Goal: Task Accomplishment & Management: Complete application form

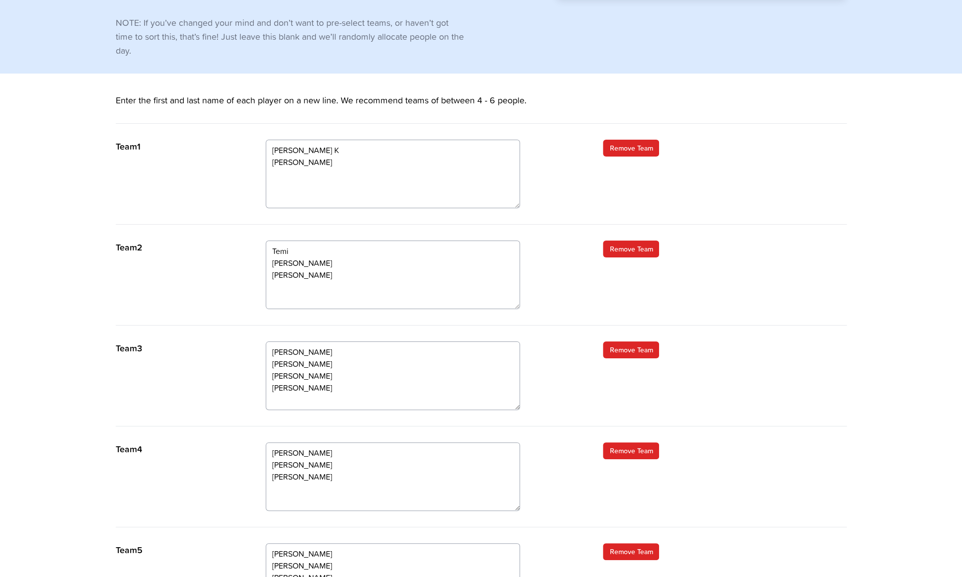
scroll to position [149, 0]
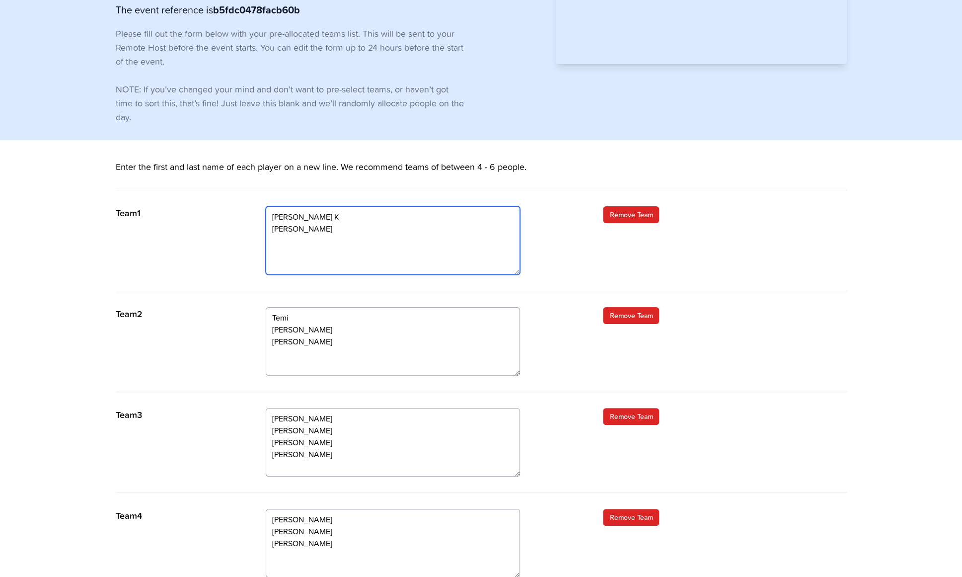
click at [304, 251] on textarea "Megan Richard K Steve Colin T" at bounding box center [393, 240] width 254 height 69
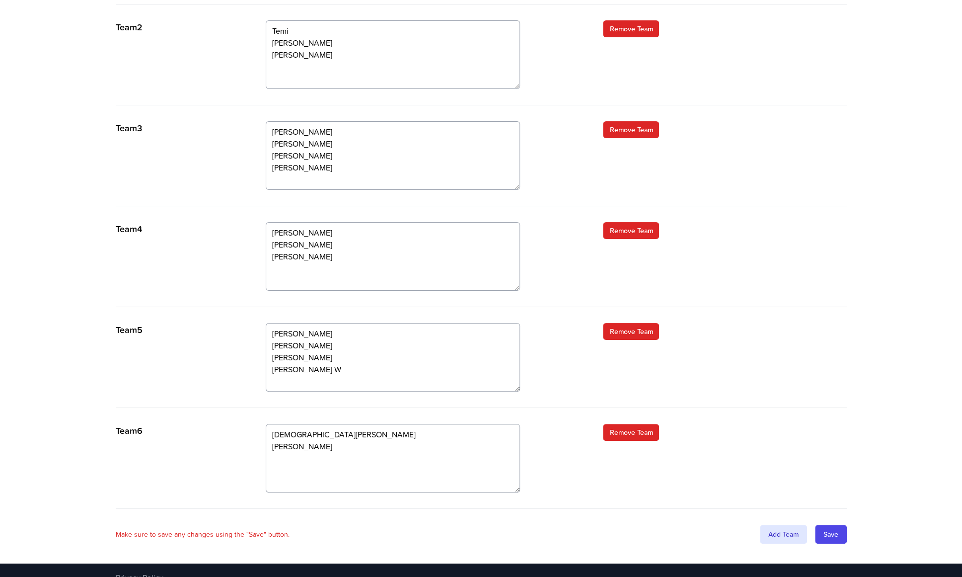
scroll to position [445, 0]
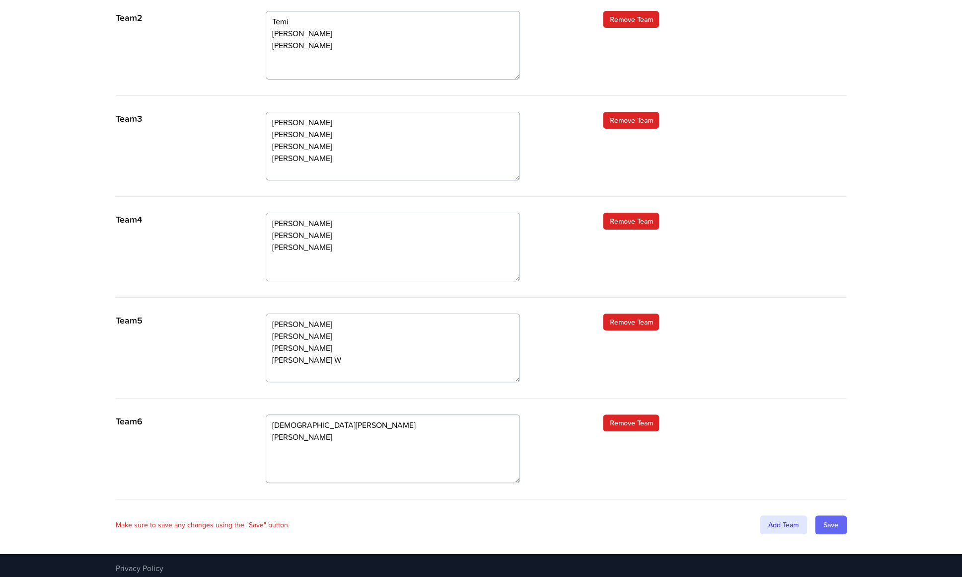
type textarea "Megan Richard K Steve Colin T Beka"
click at [829, 521] on input "Save" at bounding box center [831, 524] width 32 height 19
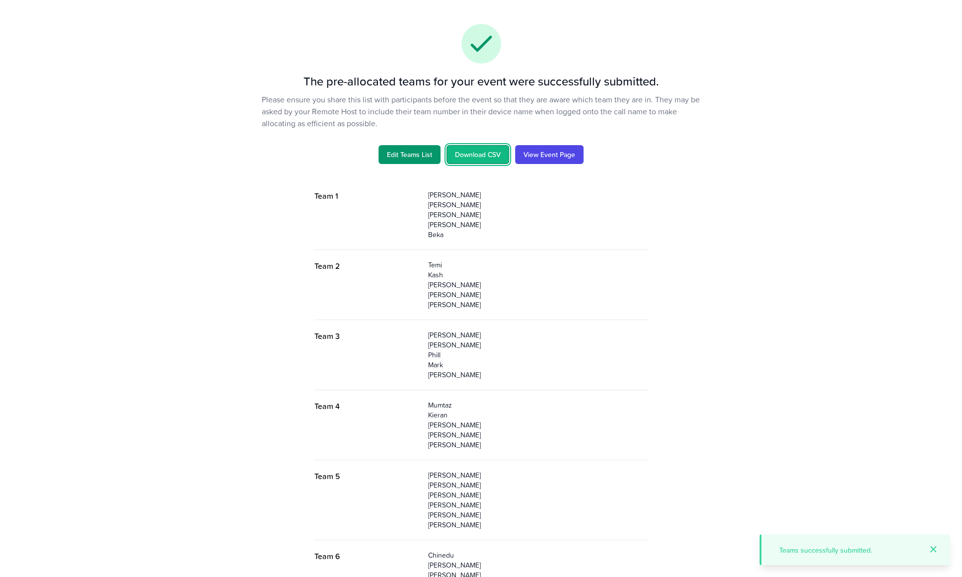
click at [494, 156] on link "Download CSV" at bounding box center [478, 154] width 63 height 19
click at [214, 53] on div "The pre-allocated teams for your event were successfully submitted. Please ensu…" at bounding box center [481, 319] width 763 height 639
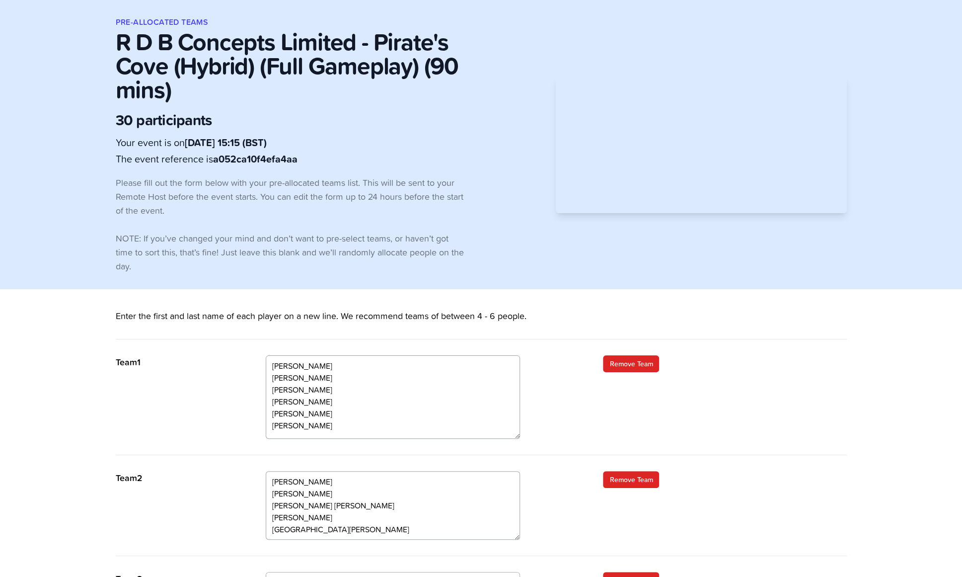
drag, startPoint x: 518, startPoint y: 420, endPoint x: 516, endPoint y: 436, distance: 15.5
click at [516, 436] on textarea "Antonia Evans Kate Herdman Olivia Stott Temi Adegoke Sue Evans Phill Evans" at bounding box center [393, 396] width 254 height 83
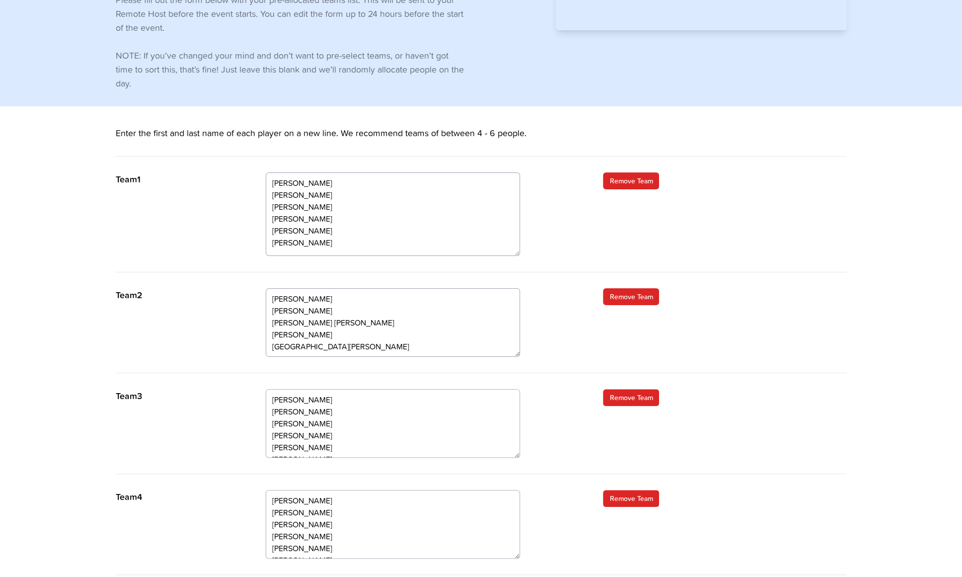
scroll to position [199, 0]
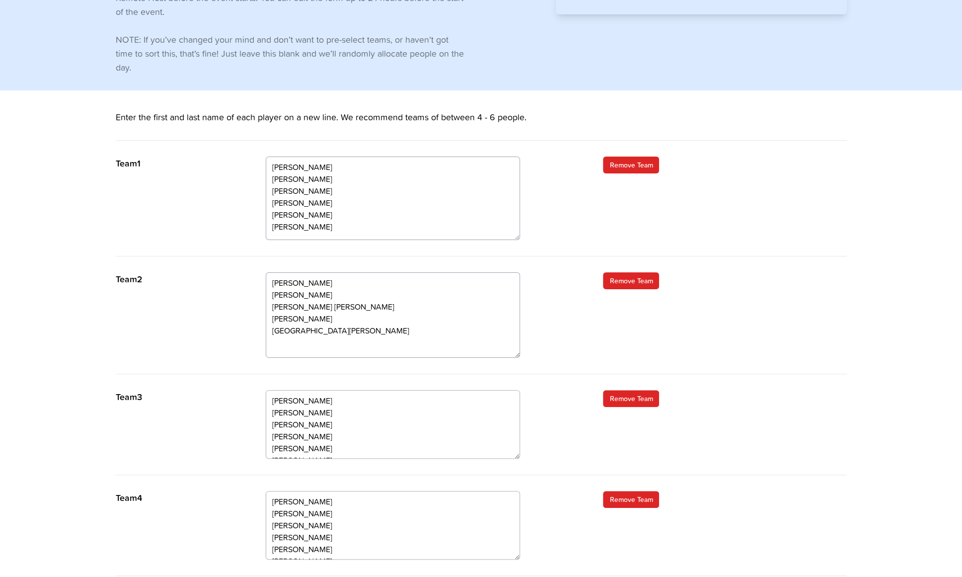
drag, startPoint x: 517, startPoint y: 337, endPoint x: 515, endPoint y: 354, distance: 17.6
click at [515, 354] on textarea "Ravi Vaidya Mark Horne Nathan Kennedy Raveendra Athapattu Kieron Robinson Chine…" at bounding box center [393, 314] width 254 height 85
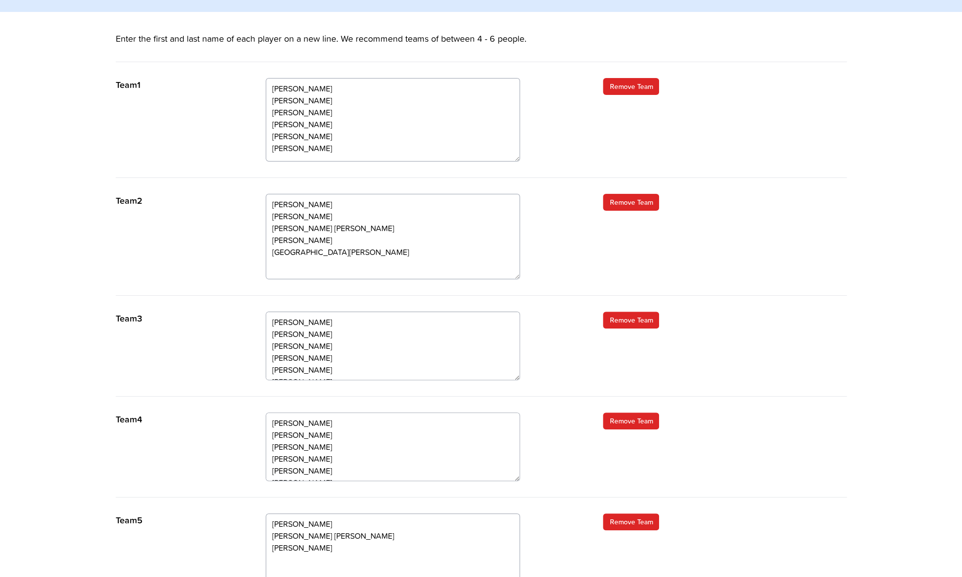
scroll to position [298, 0]
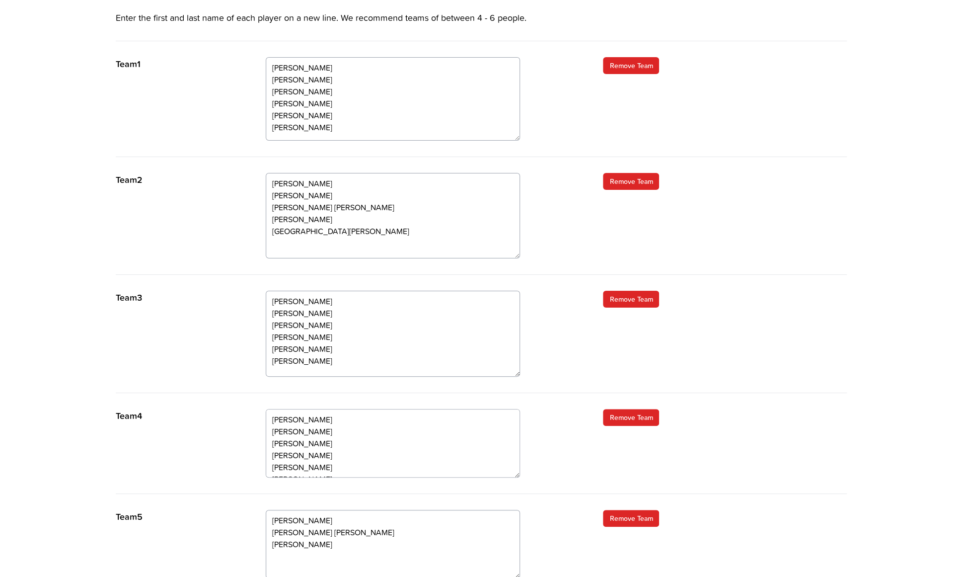
drag, startPoint x: 515, startPoint y: 356, endPoint x: 510, endPoint y: 374, distance: 18.6
click at [510, 374] on textarea "Dave Evans Justin Sinclair Michal Tarczynski Richard Kankam Natalie Stoker Will…" at bounding box center [393, 334] width 254 height 86
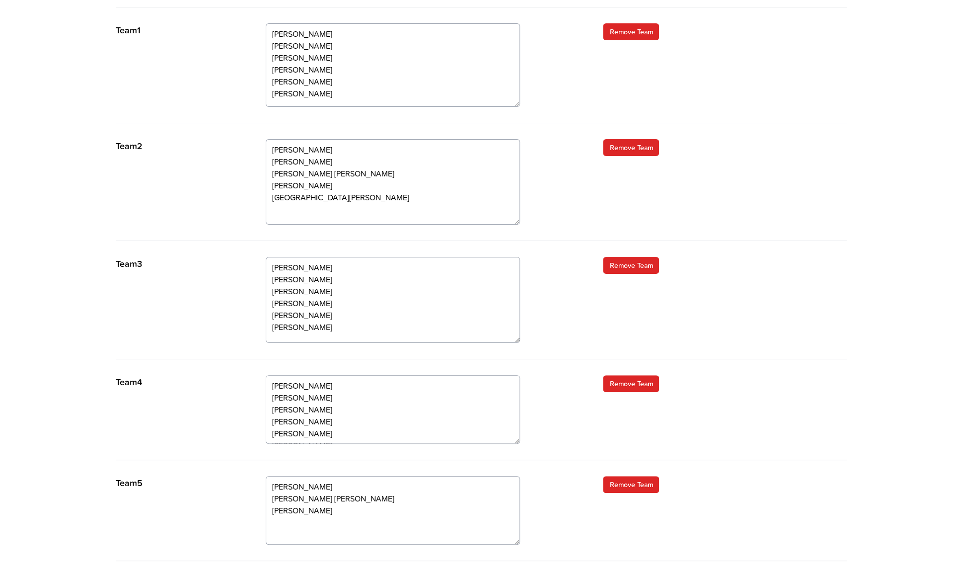
scroll to position [348, 0]
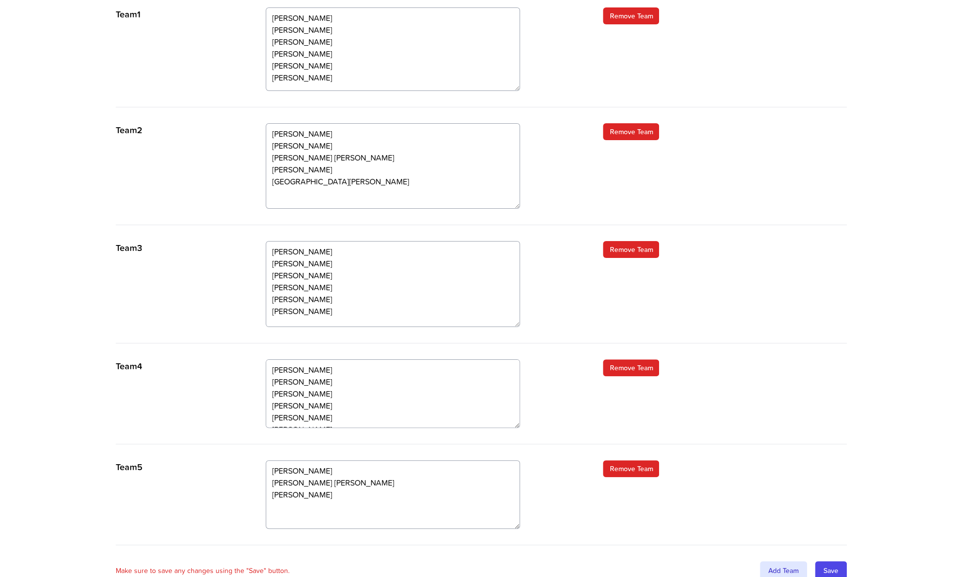
click at [777, 199] on div "Team 2 Ravi Vaidya Mark Horne Nathan Kennedy Raveendra Athapattu Kieron Robinso…" at bounding box center [481, 174] width 731 height 102
click at [290, 182] on textarea "Ravi Vaidya Mark Horne Nathan Kennedy Raveendra Athapattu Kieron Robinson Chine…" at bounding box center [393, 165] width 254 height 85
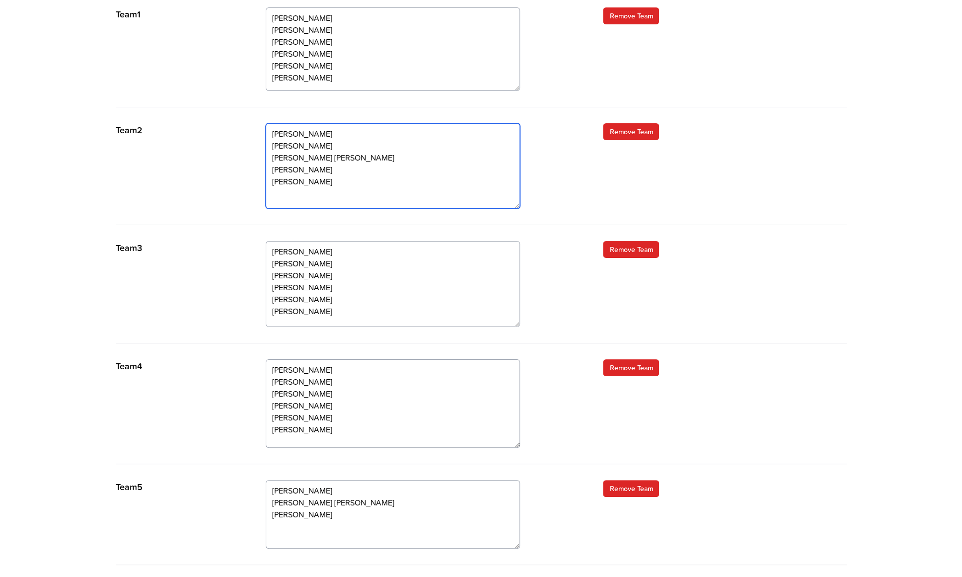
drag, startPoint x: 518, startPoint y: 424, endPoint x: 516, endPoint y: 445, distance: 20.4
click at [516, 445] on textarea "Steve Mitchell Sam Borrington Sally Stacey Graham Collinson Colin Smith Colin T…" at bounding box center [393, 403] width 254 height 88
type textarea "Ravi Vaidya Mark Horne Nathan Kennedy Raveendra Athapattu Kieran Robinson Chine…"
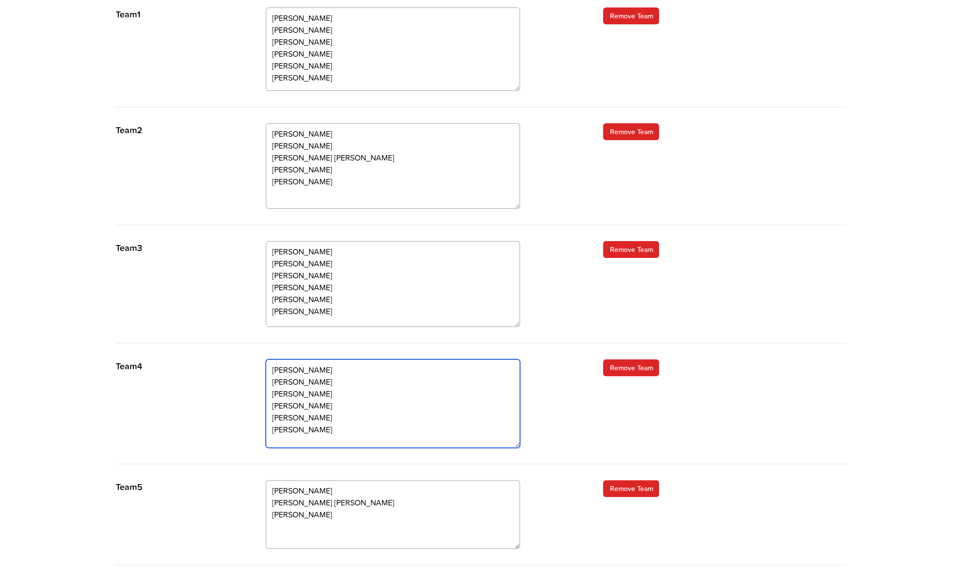
click at [330, 430] on textarea "Steve Mitchell Sam Borrington Sally Stacey Graham Collinson Colin Smith Colin T…" at bounding box center [393, 403] width 254 height 88
click at [840, 149] on div "Team 2 Ravi Vaidya Mark Horne Nathan Kennedy Raveendra Athapattu Kieron Robinso…" at bounding box center [481, 174] width 731 height 102
click at [283, 441] on textarea "Steve Mitchell Sam Borrington Sally Stacey Graham Collinson Colin Smith Colin T…" at bounding box center [393, 403] width 254 height 88
paste textarea "Onezashvili <Beka.Onezashvili@rdb-concepts.com>"
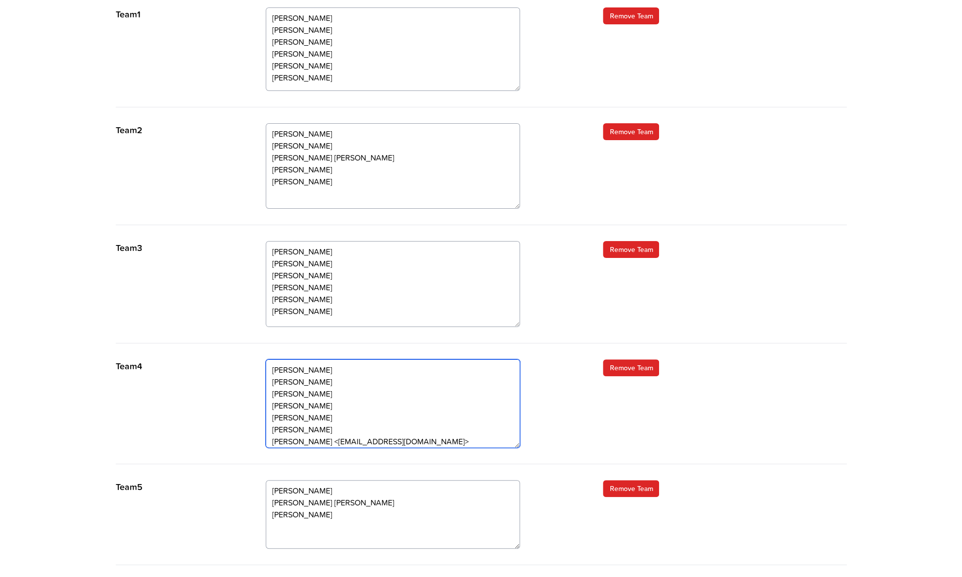
scroll to position [3, 0]
drag, startPoint x: 335, startPoint y: 441, endPoint x: 477, endPoint y: 437, distance: 142.1
click at [477, 437] on textarea "Steve Mitchell Sam Borrington Sally Stacey Graham Collinson Colin Smith Colin T…" at bounding box center [393, 403] width 254 height 88
type textarea "Steve Mitchell Sam Borrington Sally Stacey Graham Collinson Colin Smith Colin T…"
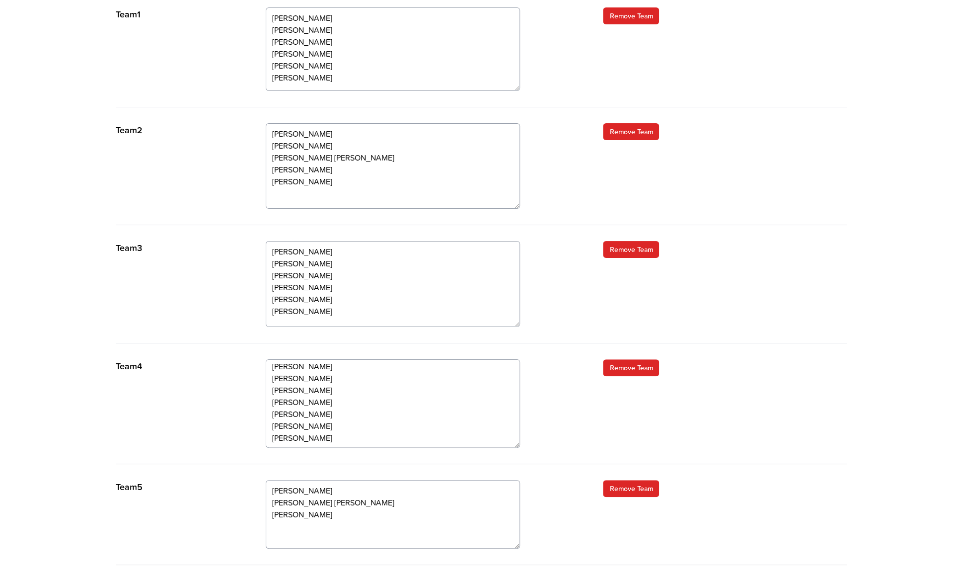
click at [588, 426] on div "Team 4 Steve Mitchell Sam Borrington Sally Stacey Graham Collinson Colin Smith …" at bounding box center [481, 411] width 731 height 105
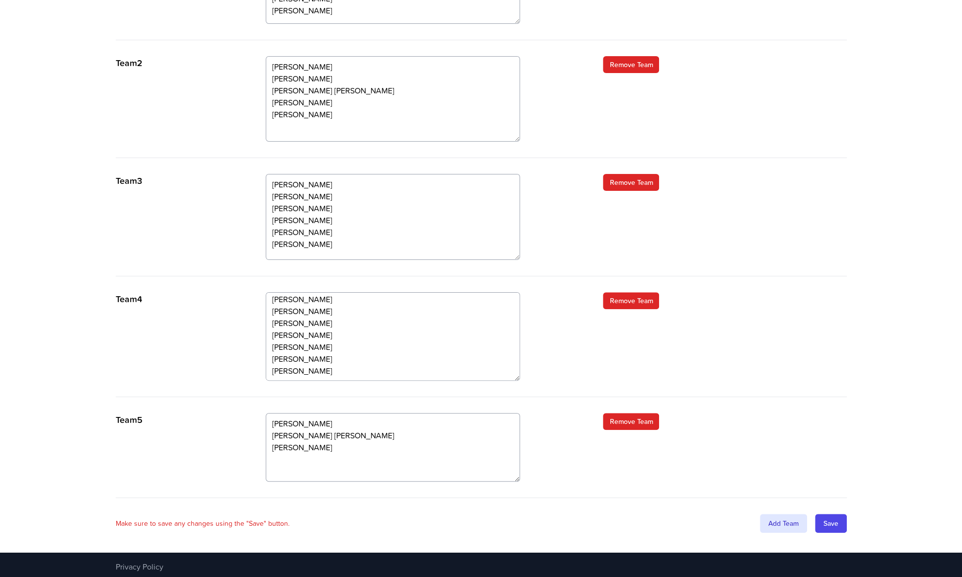
scroll to position [415, 0]
click at [827, 519] on input "Save" at bounding box center [831, 522] width 32 height 19
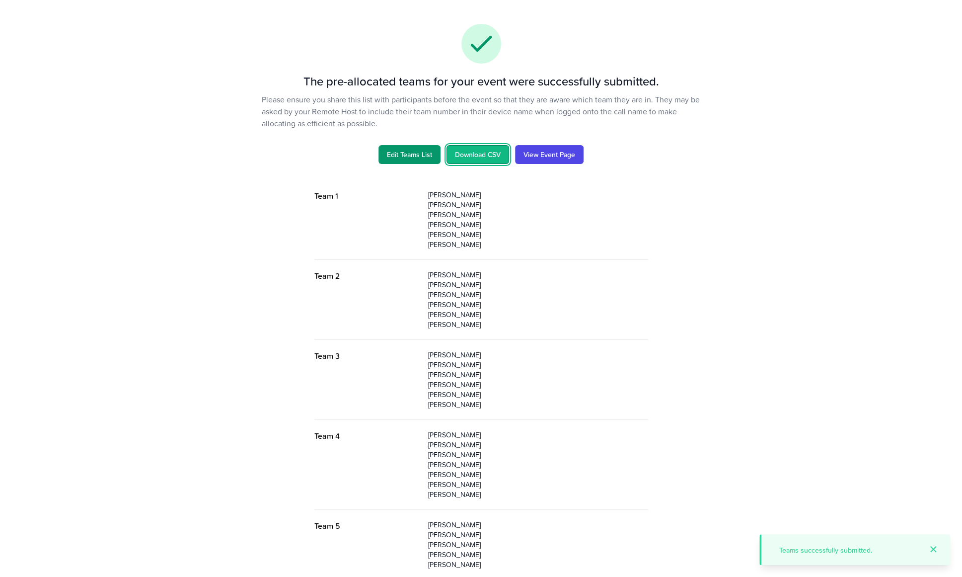
click at [466, 155] on link "Download CSV" at bounding box center [478, 154] width 63 height 19
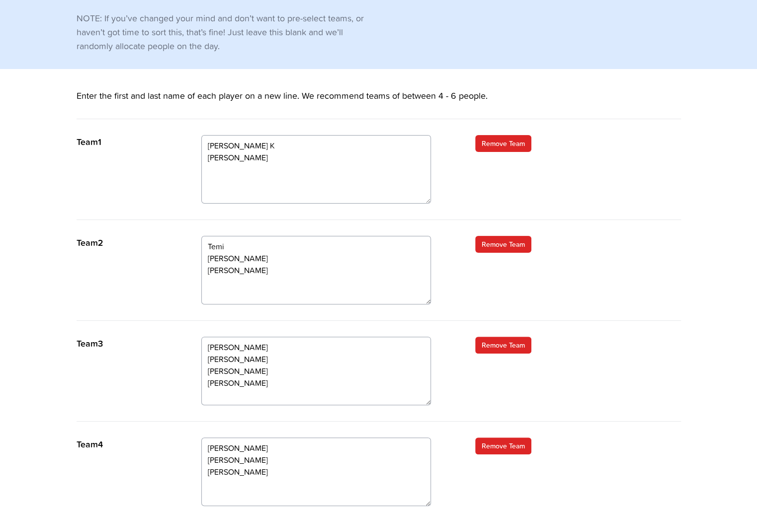
scroll to position [248, 0]
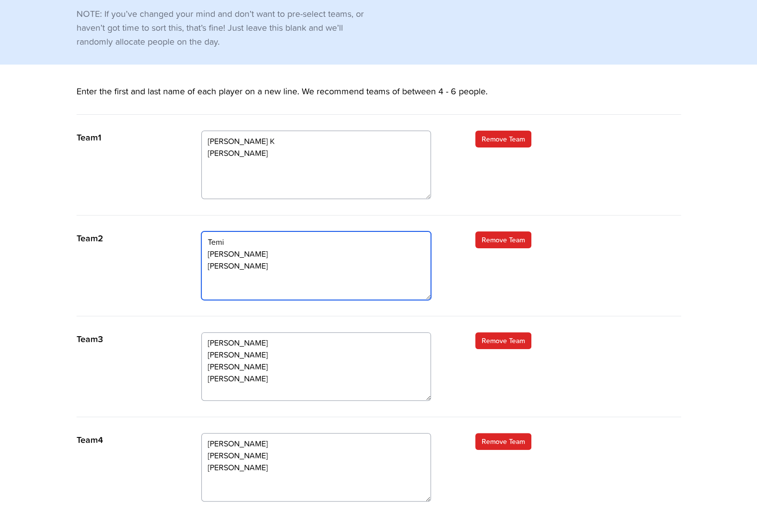
click at [201, 232] on textarea "Temi Kash Michal Graham Nathan" at bounding box center [316, 266] width 230 height 69
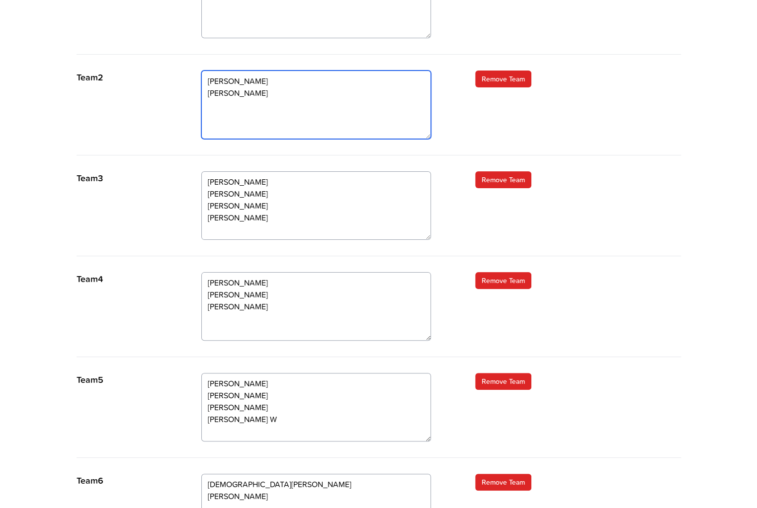
scroll to position [497, 0]
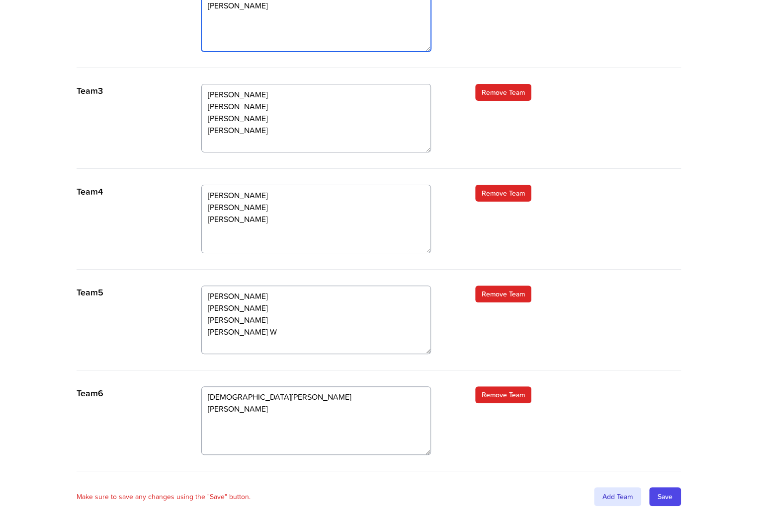
type textarea "Kash Michal Graham Nathan"
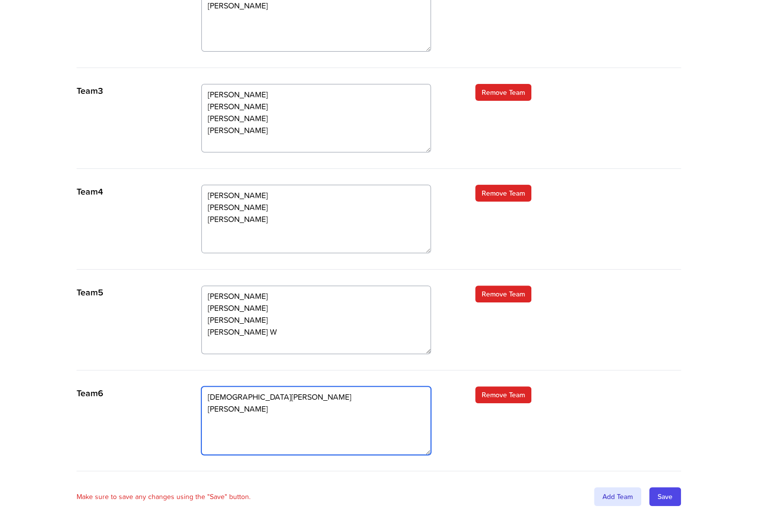
click at [227, 407] on textarea "Chinedu Sally Colin S Raveendra" at bounding box center [316, 421] width 230 height 69
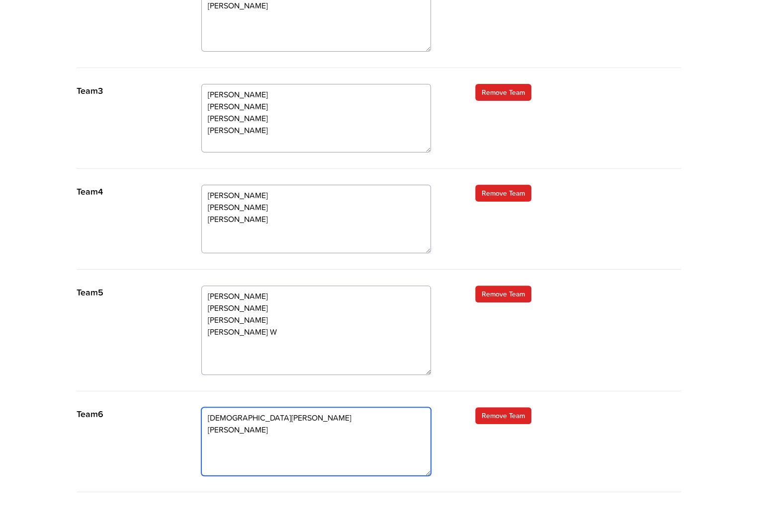
drag, startPoint x: 416, startPoint y: 323, endPoint x: 415, endPoint y: 347, distance: 23.9
click at [415, 347] on textarea "Antonia Justin Sue William Kate Richard W" at bounding box center [316, 330] width 230 height 89
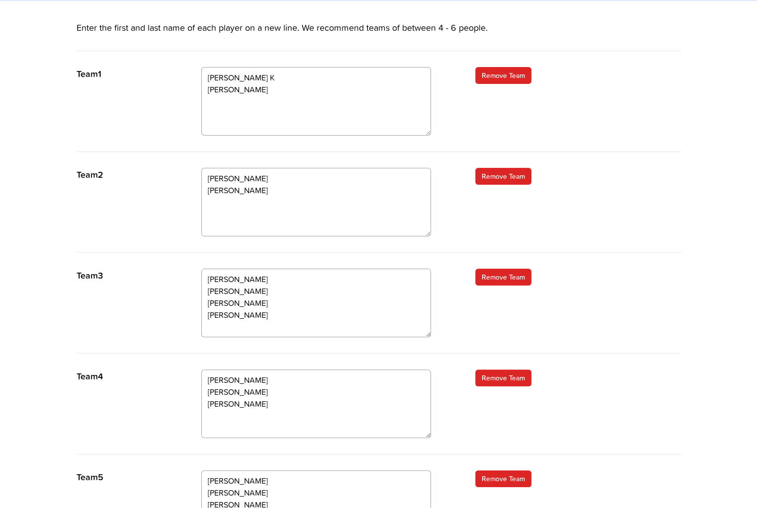
scroll to position [298, 0]
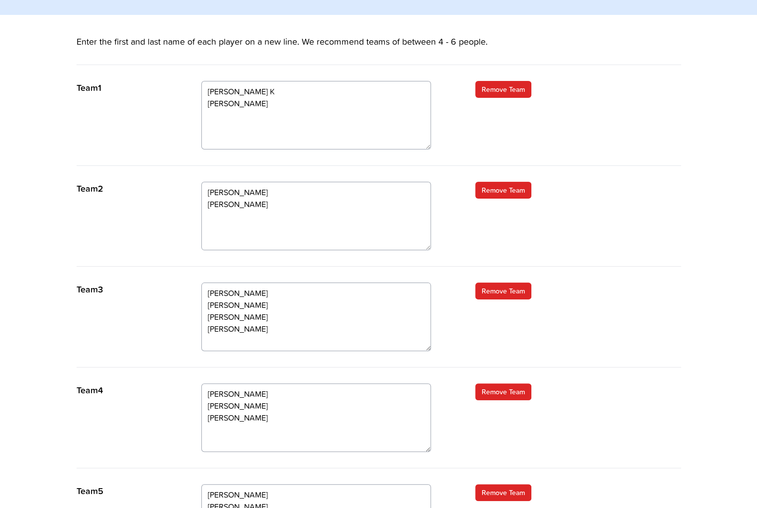
type textarea "Chinedu Sally Colin S Raveendra Temi"
click at [201, 114] on textarea "Megan Richard K Steve Colin T Beka" at bounding box center [316, 115] width 230 height 69
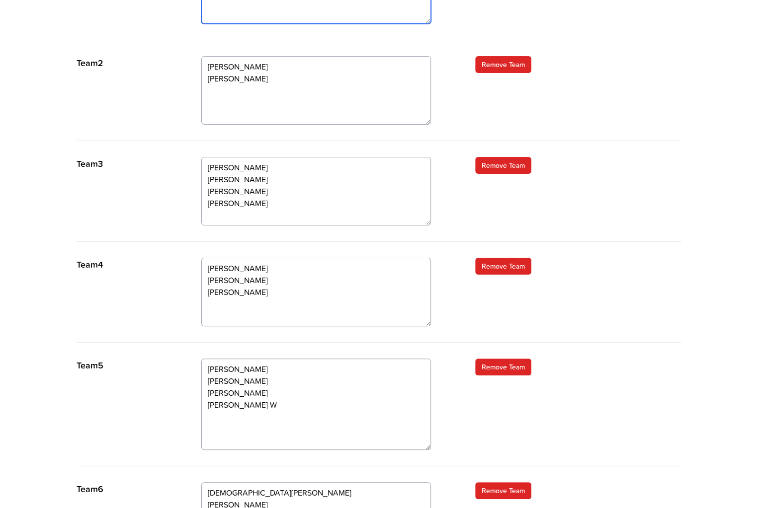
scroll to position [537, 0]
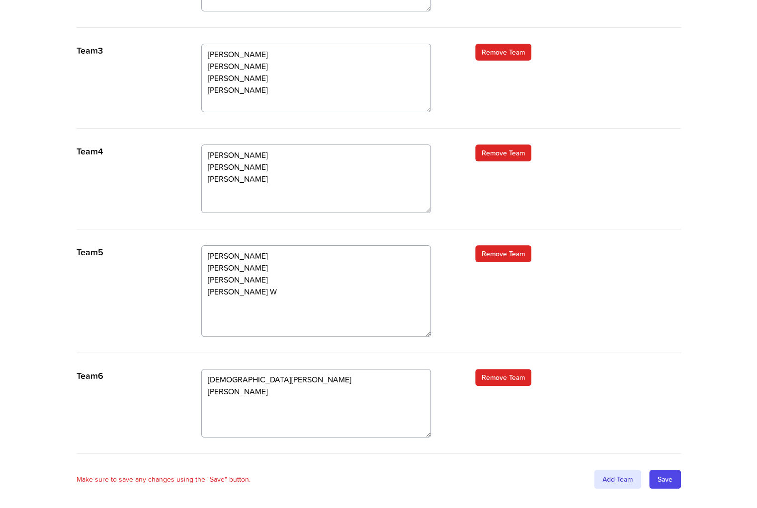
type textarea "Megan Richard K Steve Colin T"
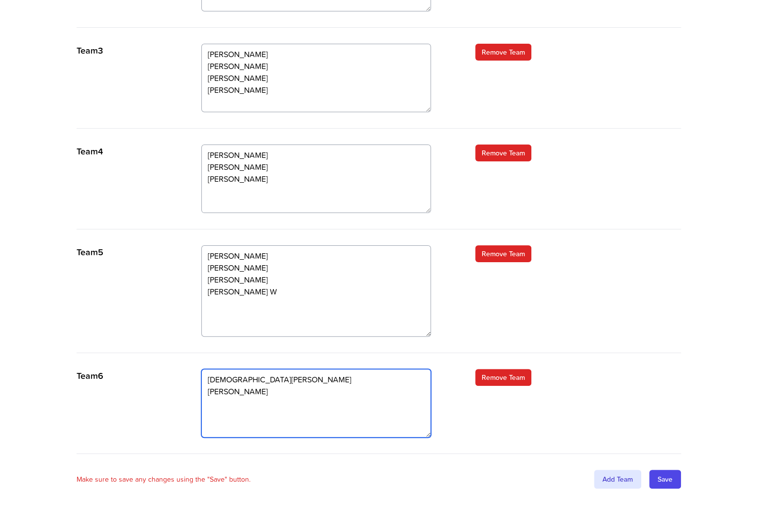
click at [226, 400] on textarea "Chinedu Sally Colin S Raveendra" at bounding box center [316, 403] width 230 height 69
type textarea "Chinedu Sally Colin S Raveendra Temi Beka"
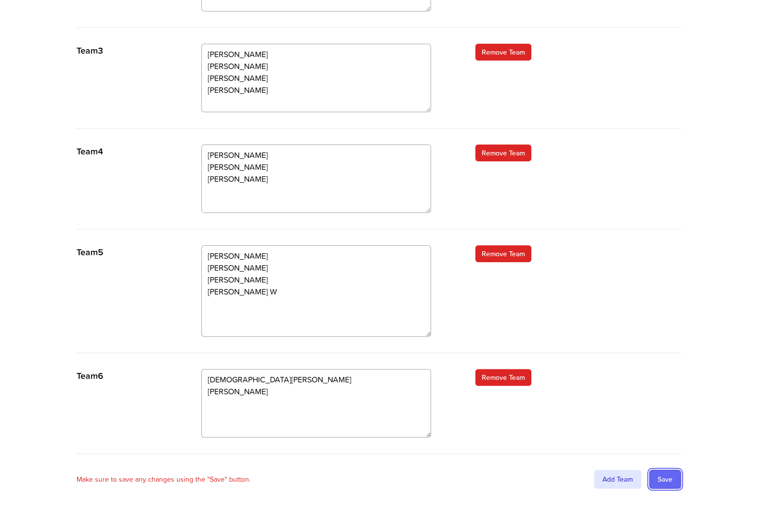
click at [681, 470] on input "Save" at bounding box center [665, 479] width 32 height 19
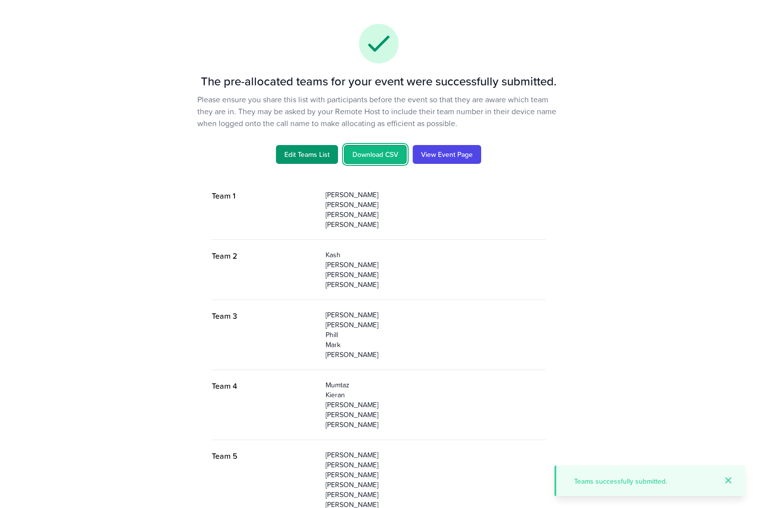
click at [379, 154] on link "Download CSV" at bounding box center [375, 154] width 63 height 19
